Goal: Navigation & Orientation: Find specific page/section

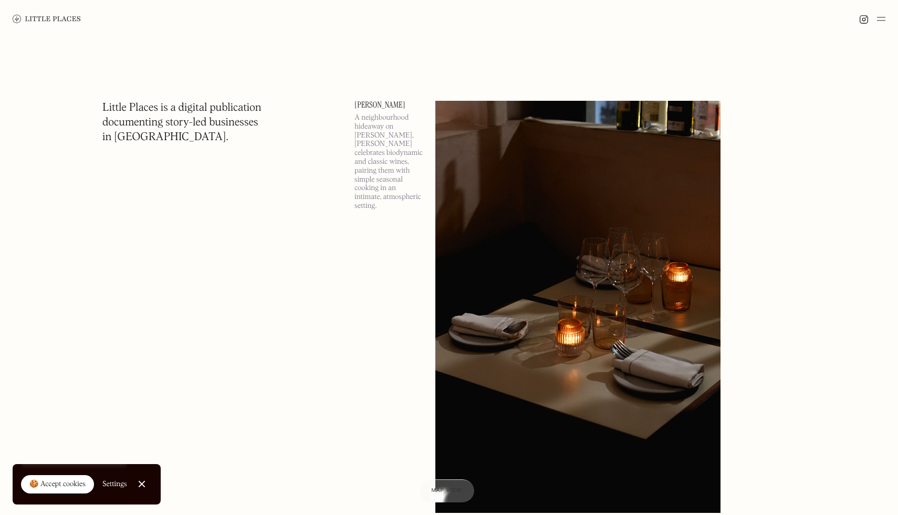
click at [44, 27] on link at bounding box center [47, 19] width 68 height 38
click at [886, 15] on div at bounding box center [449, 19] width 898 height 38
click at [875, 26] on div at bounding box center [449, 19] width 898 height 38
click at [877, 22] on img at bounding box center [881, 19] width 8 height 13
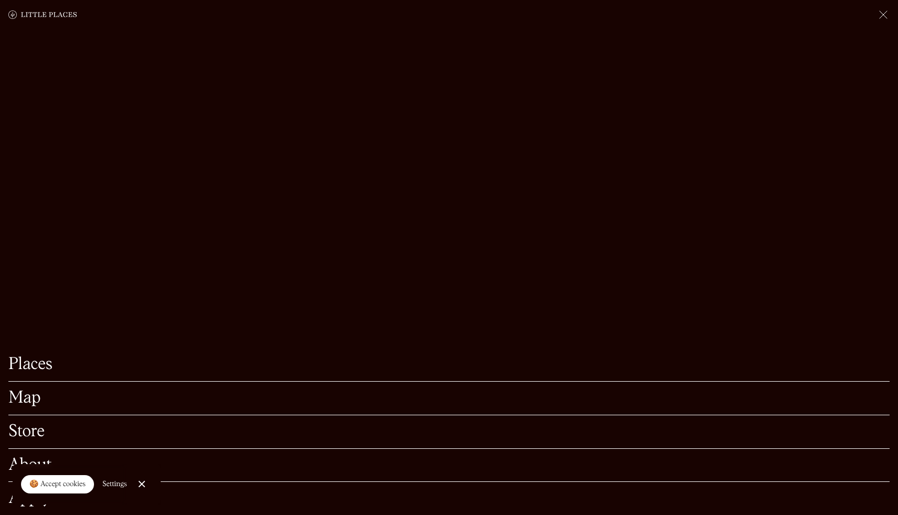
click at [38, 397] on link "Map" at bounding box center [449, 398] width 882 height 16
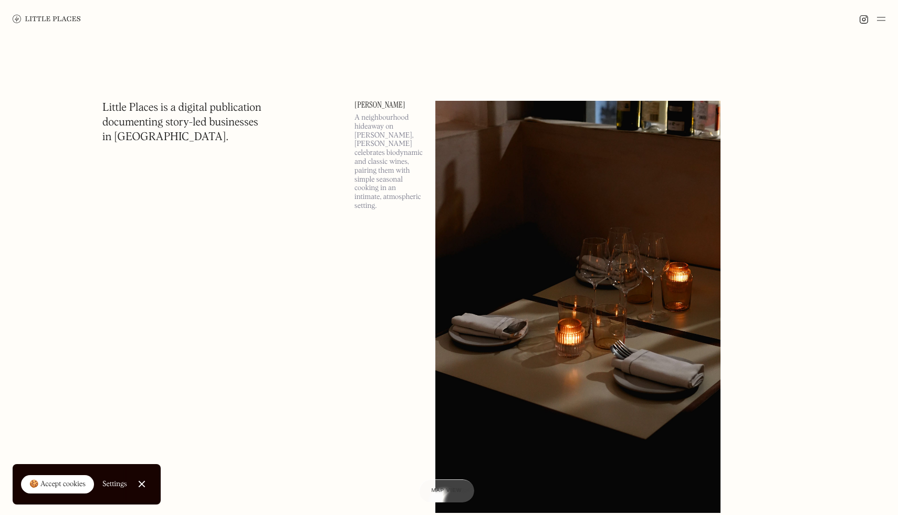
click at [875, 23] on div at bounding box center [873, 19] width 26 height 13
click at [882, 19] on img at bounding box center [881, 19] width 8 height 13
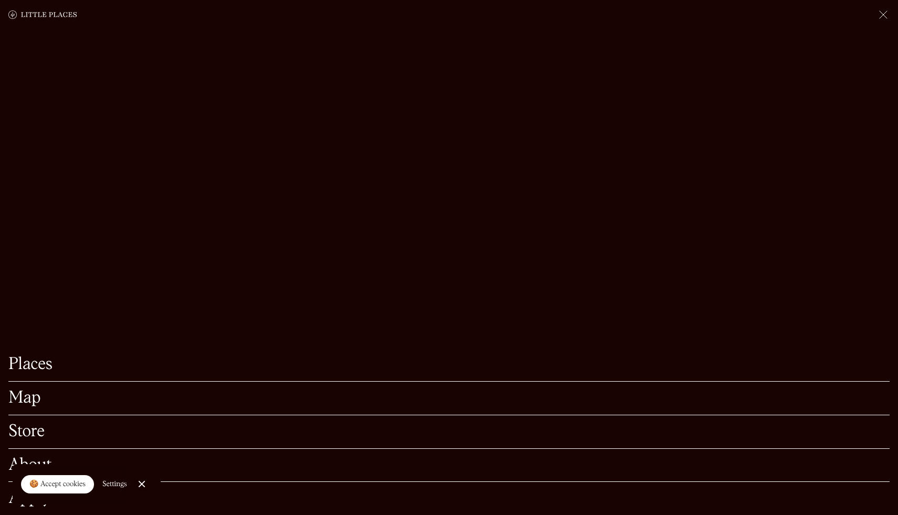
click at [884, 19] on img at bounding box center [883, 14] width 13 height 13
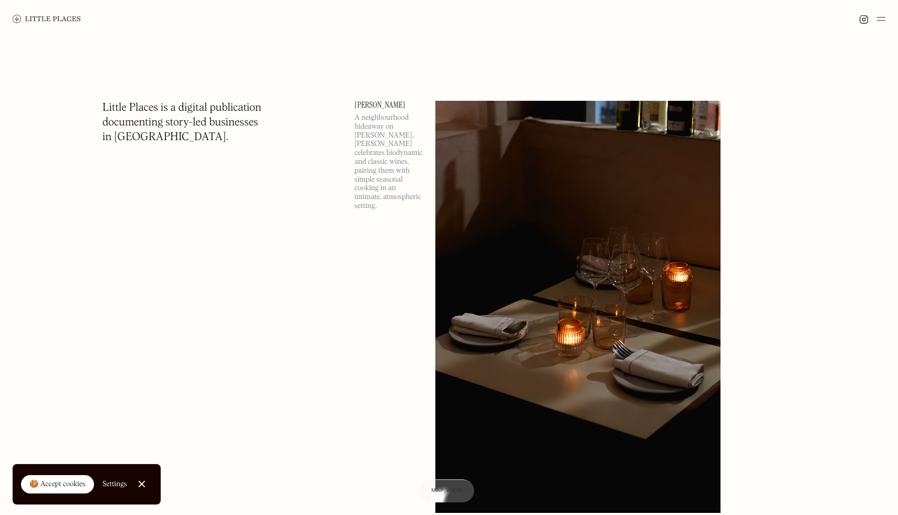
click at [884, 19] on img at bounding box center [881, 19] width 8 height 13
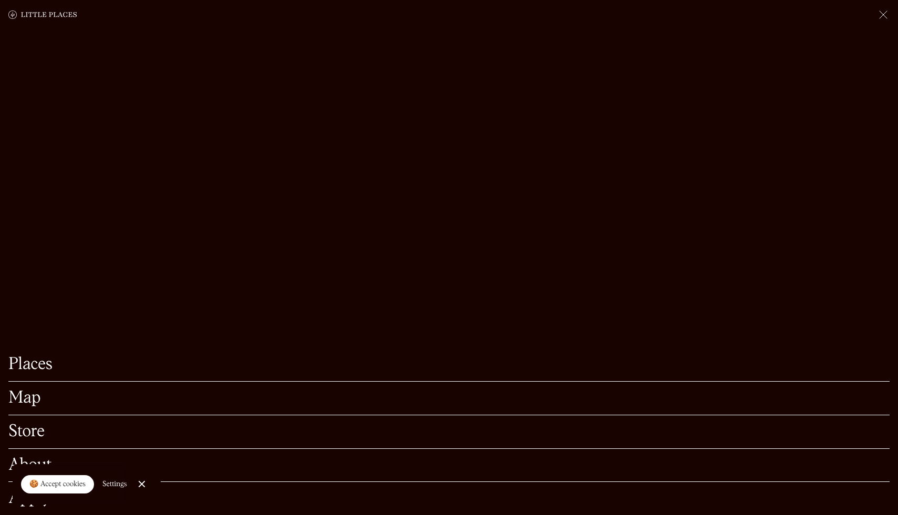
click at [0, 406] on div "Places Map Store About Apply" at bounding box center [449, 257] width 898 height 515
click at [16, 406] on link "Map" at bounding box center [449, 398] width 882 height 16
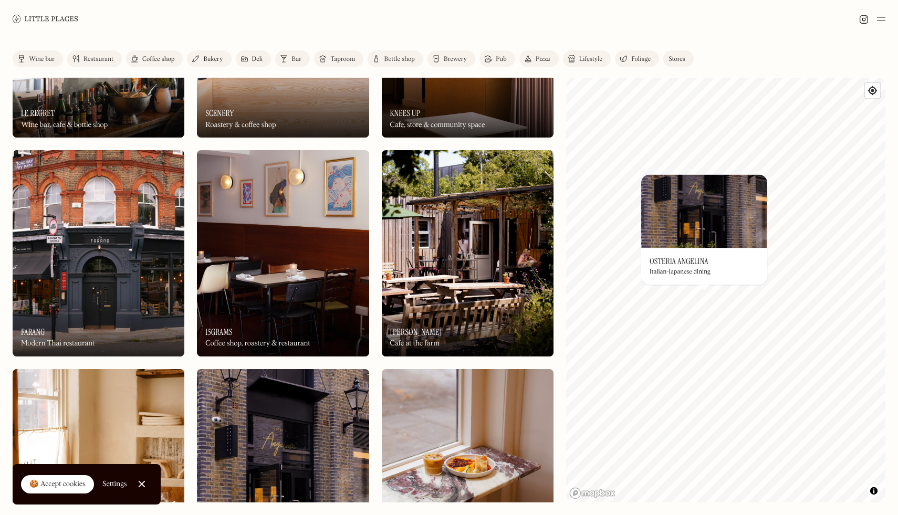
scroll to position [526, 0]
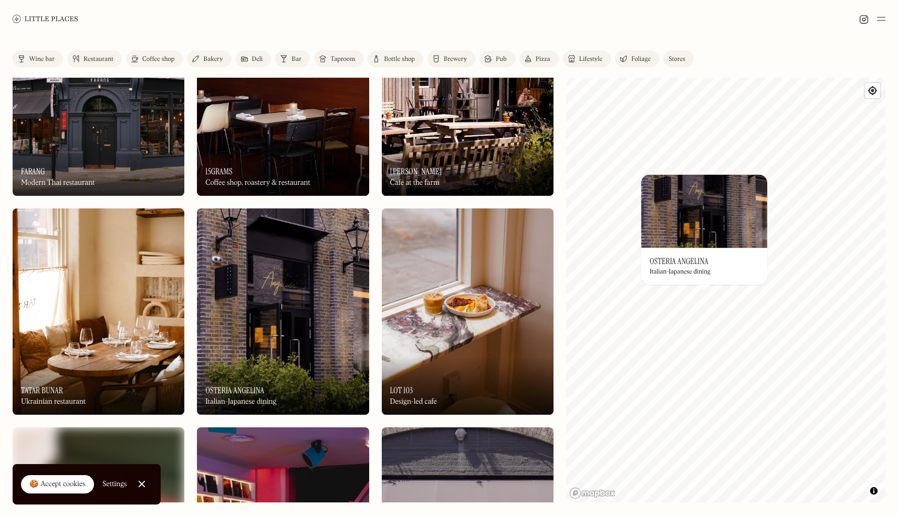
click at [34, 143] on div "On Our Radar Farang Modern Thai restaurant" at bounding box center [99, 167] width 172 height 58
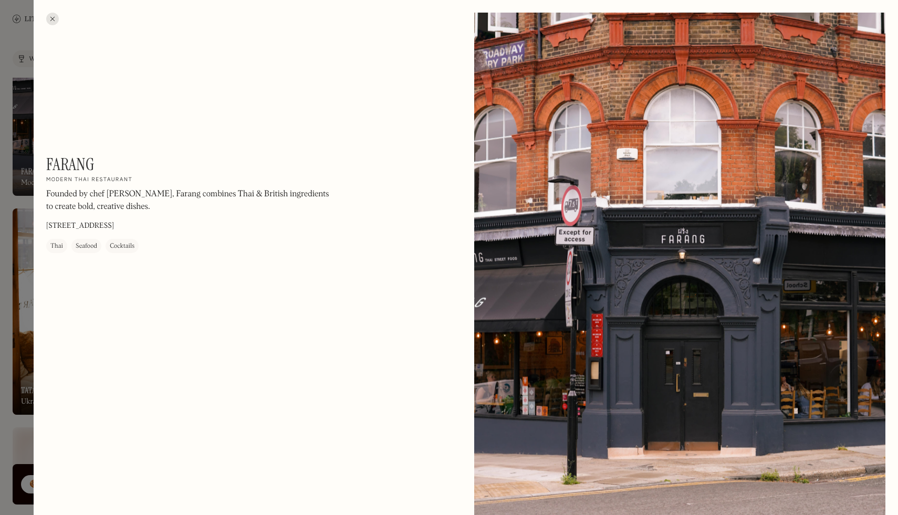
click at [53, 14] on div at bounding box center [52, 19] width 13 height 13
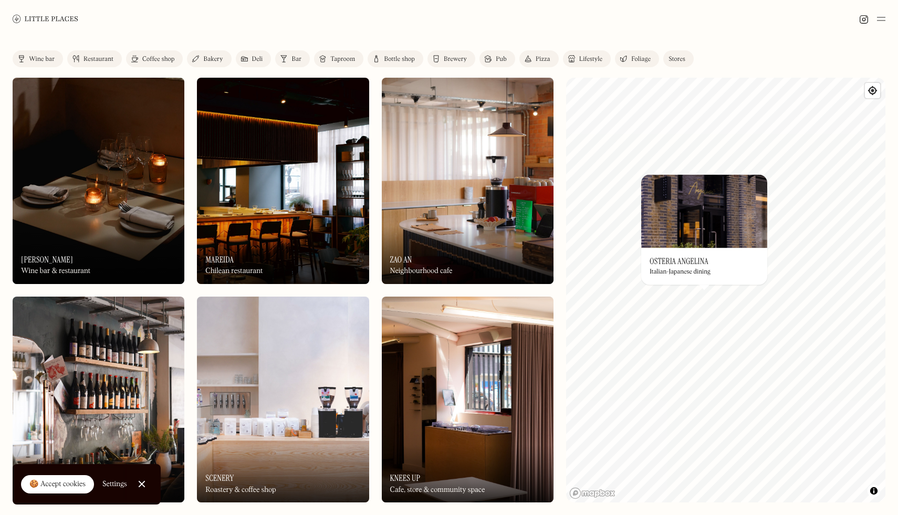
click at [744, 8] on div at bounding box center [449, 19] width 898 height 38
click at [43, 13] on link at bounding box center [46, 19] width 66 height 38
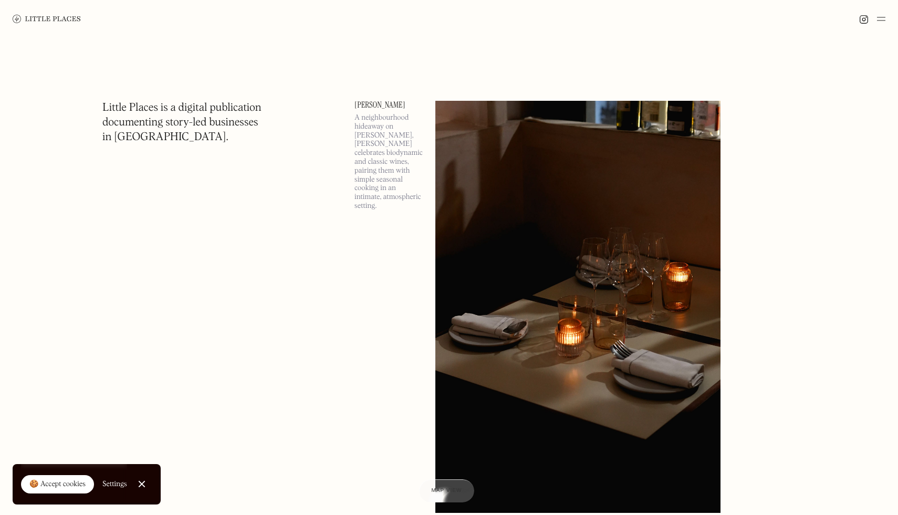
click at [874, 19] on div at bounding box center [873, 19] width 26 height 13
click at [882, 17] on img at bounding box center [881, 19] width 8 height 13
